Goal: Transaction & Acquisition: Purchase product/service

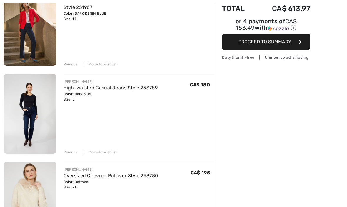
scroll to position [91, 0]
click at [69, 153] on div "Remove" at bounding box center [71, 151] width 14 height 5
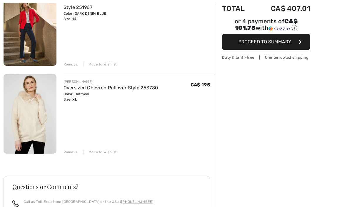
click at [105, 153] on div "Move to Wishlist" at bounding box center [101, 151] width 34 height 5
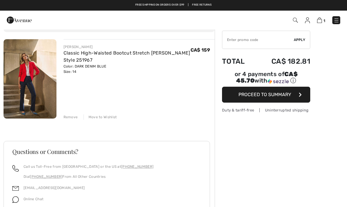
scroll to position [38, 0]
click at [277, 97] on span "Proceed to Summary" at bounding box center [265, 95] width 53 height 6
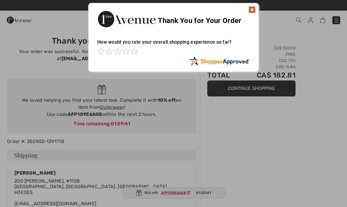
click at [251, 9] on img at bounding box center [252, 9] width 7 height 7
